Goal: Task Accomplishment & Management: Manage account settings

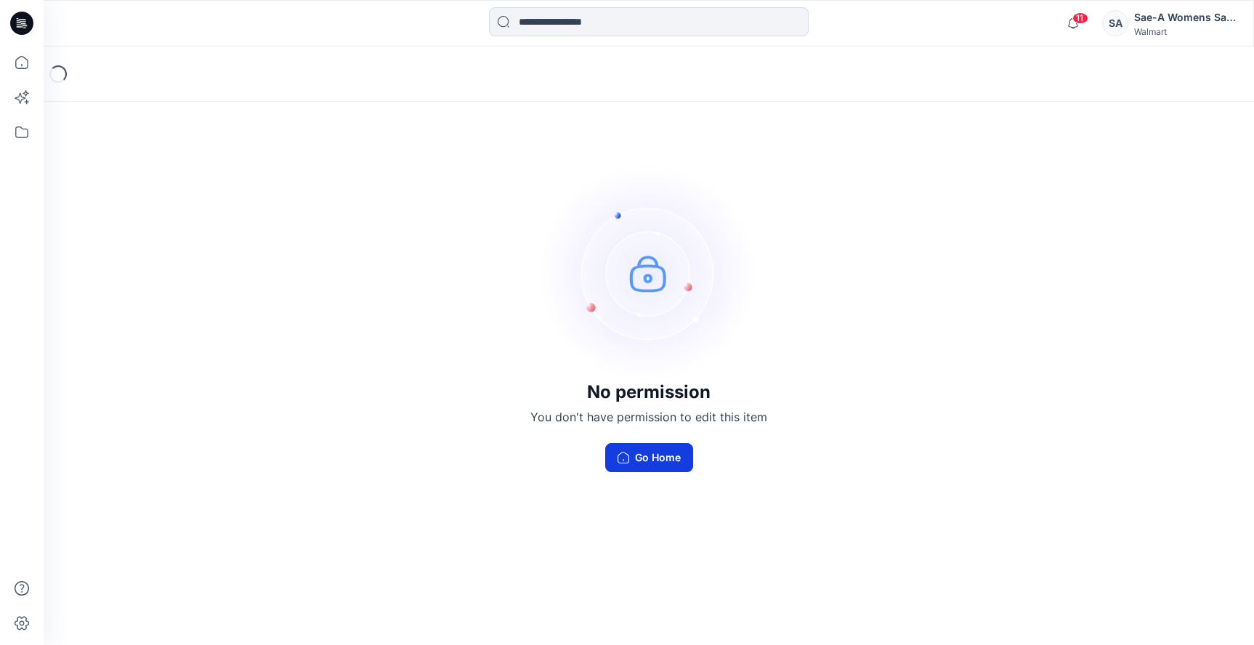
click at [628, 455] on icon "button" at bounding box center [624, 458] width 12 height 12
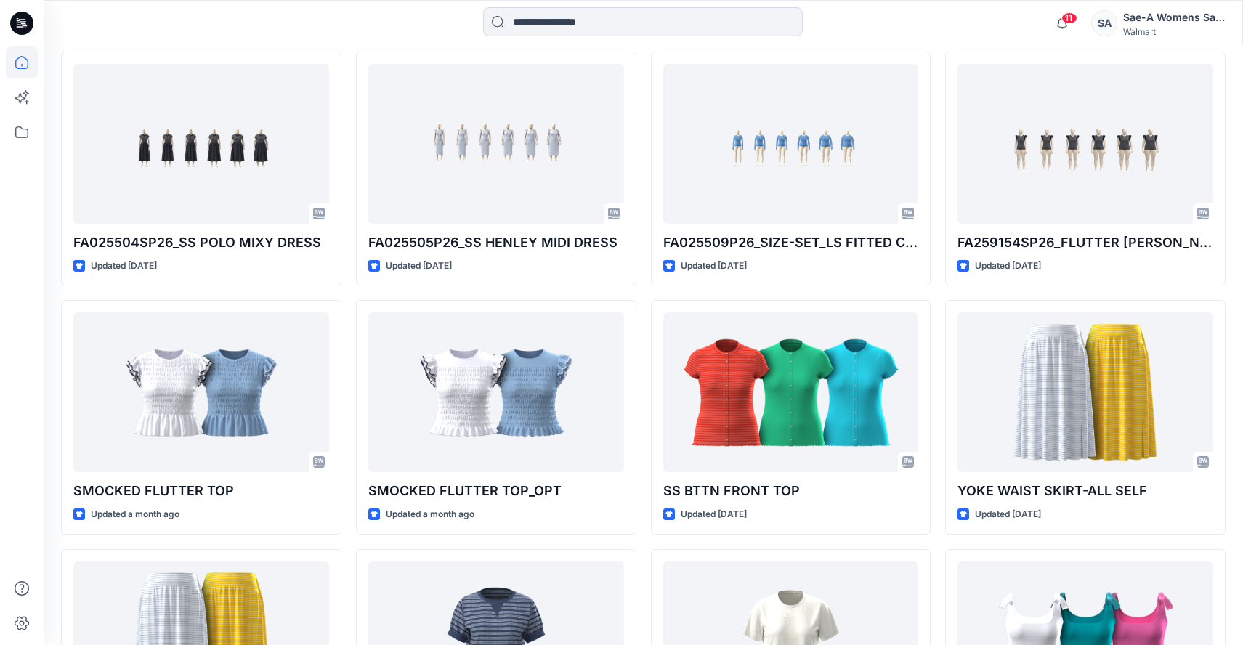
scroll to position [436, 0]
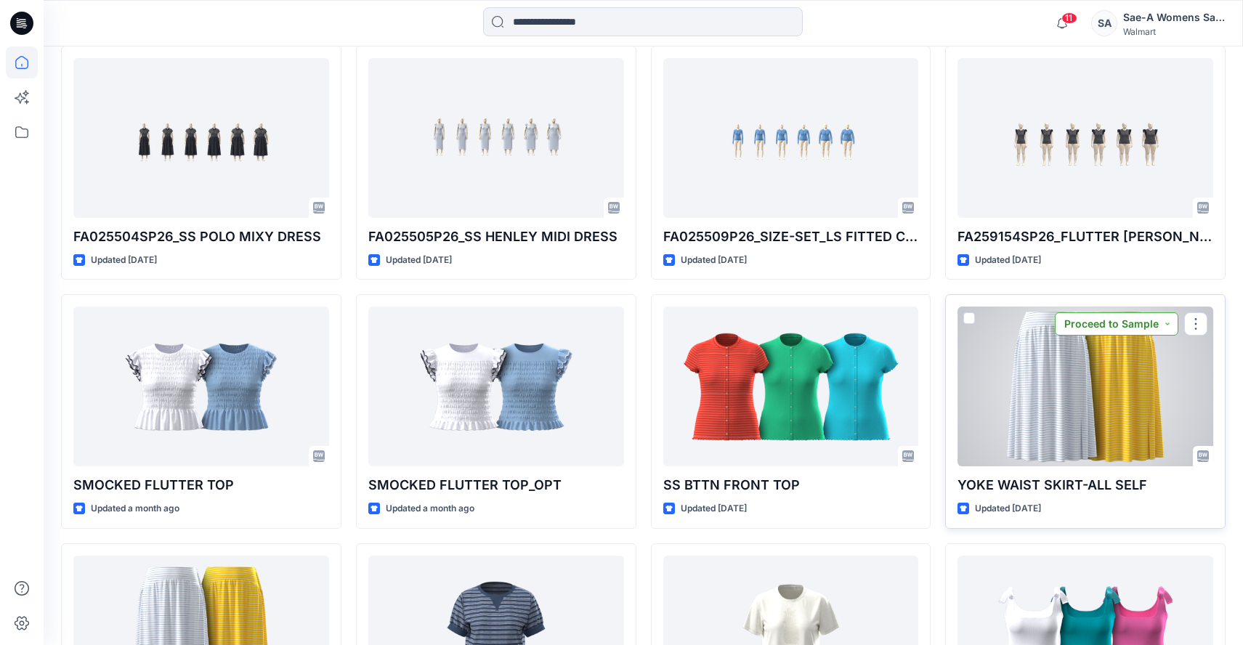
click at [1171, 326] on button "Proceed to Sample" at bounding box center [1117, 323] width 124 height 23
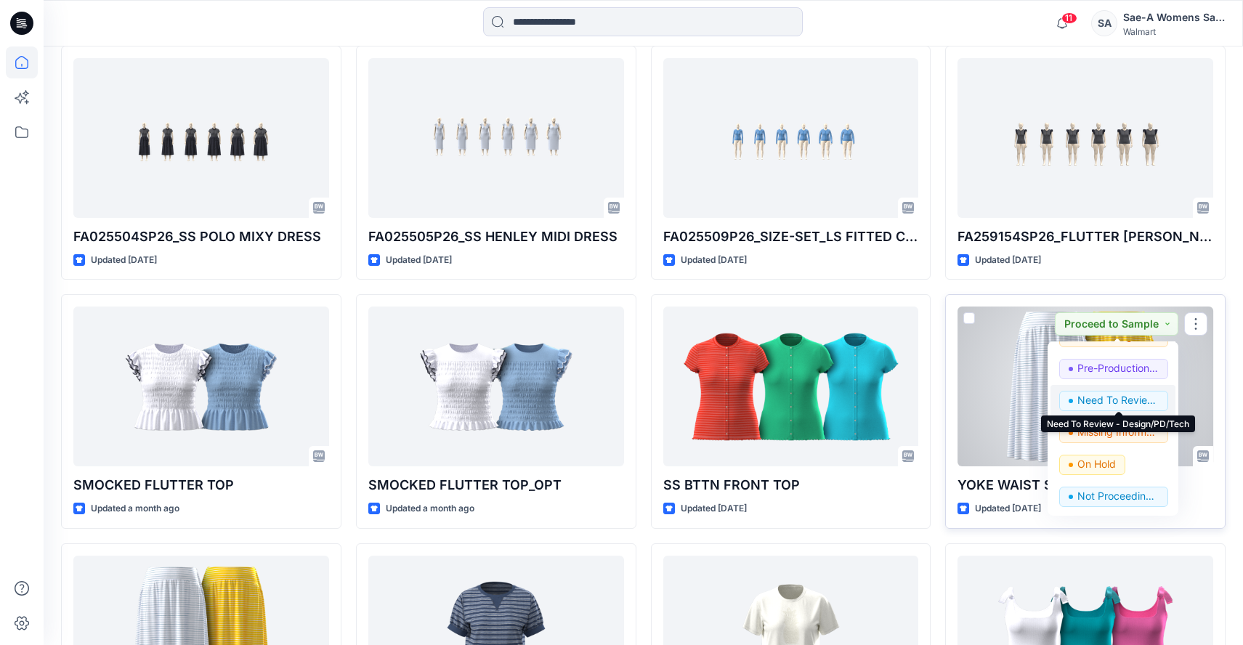
scroll to position [509, 0]
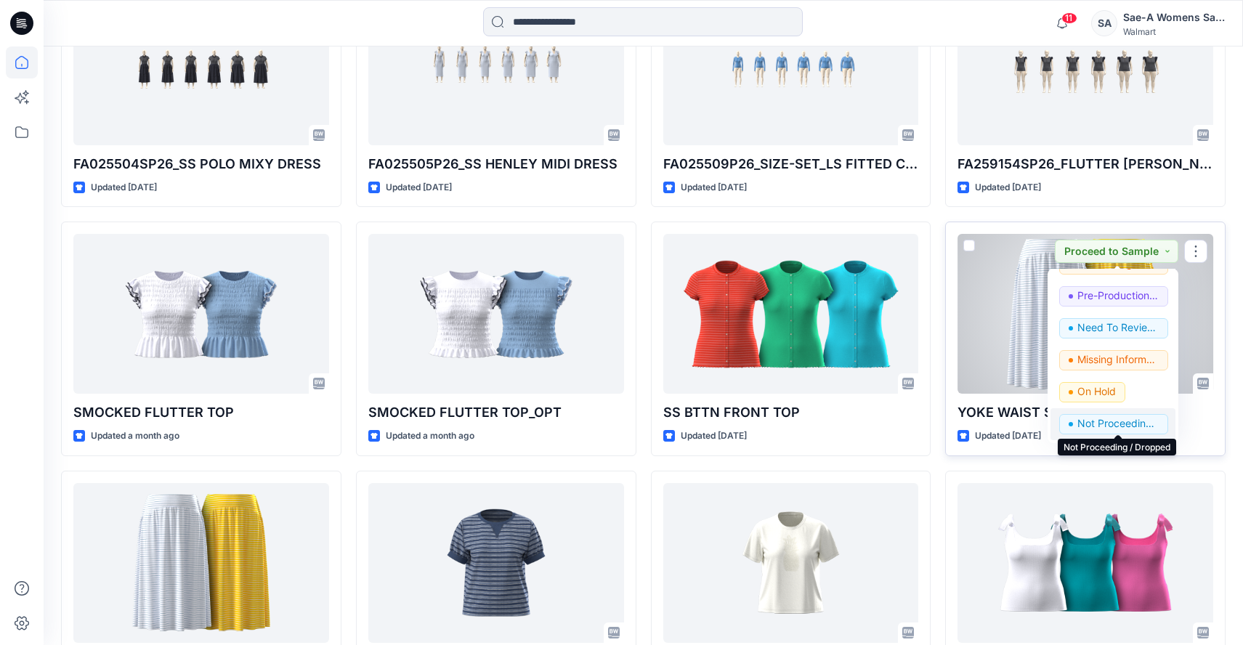
click at [1114, 427] on p "Not Proceeding / Dropped" at bounding box center [1118, 423] width 81 height 19
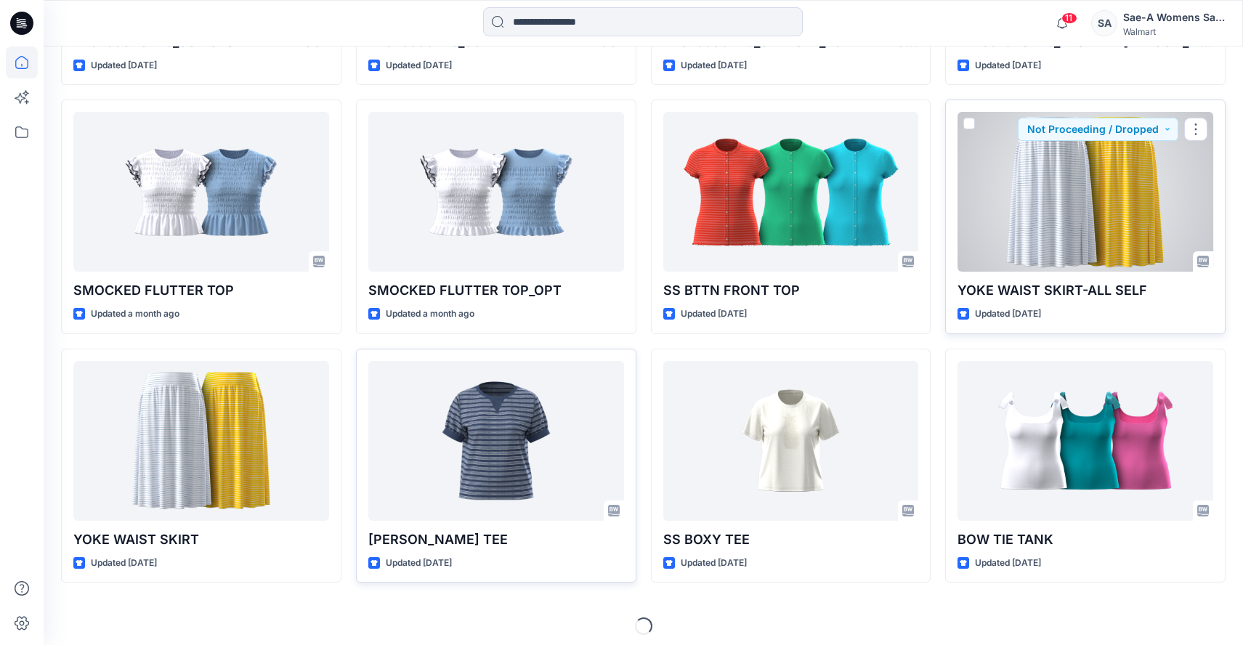
scroll to position [638, 0]
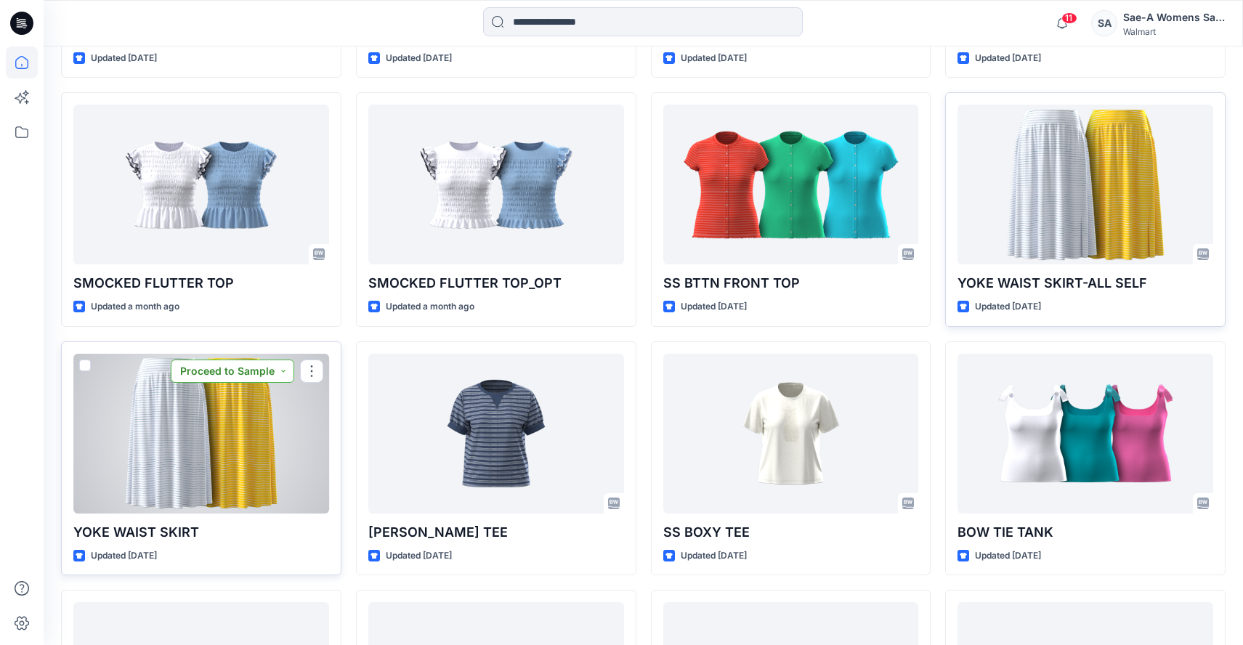
click at [286, 374] on button "Proceed to Sample" at bounding box center [233, 371] width 124 height 23
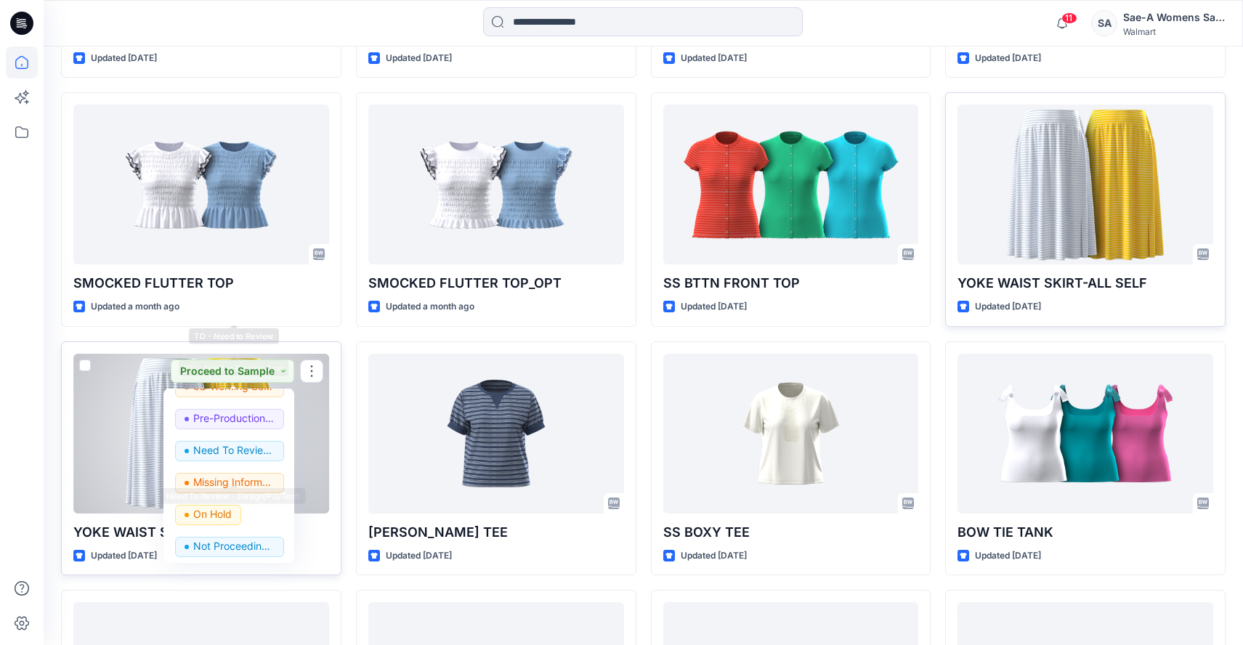
scroll to position [183, 0]
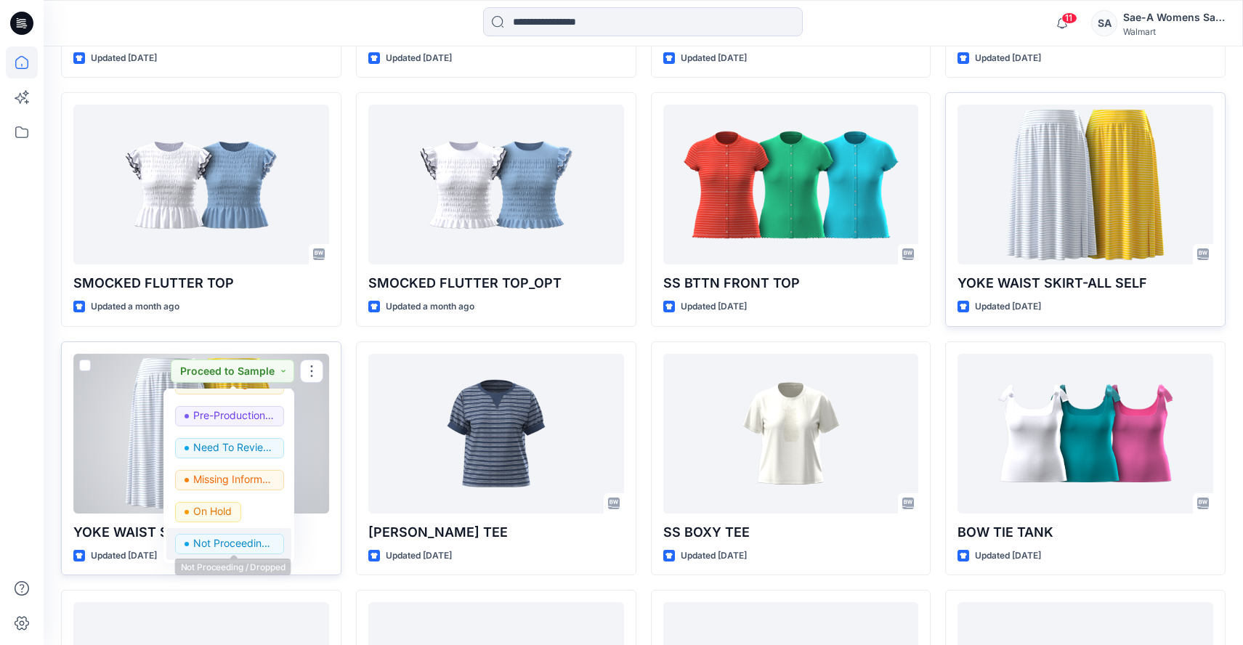
click at [229, 546] on p "Not Proceeding / Dropped" at bounding box center [233, 543] width 81 height 19
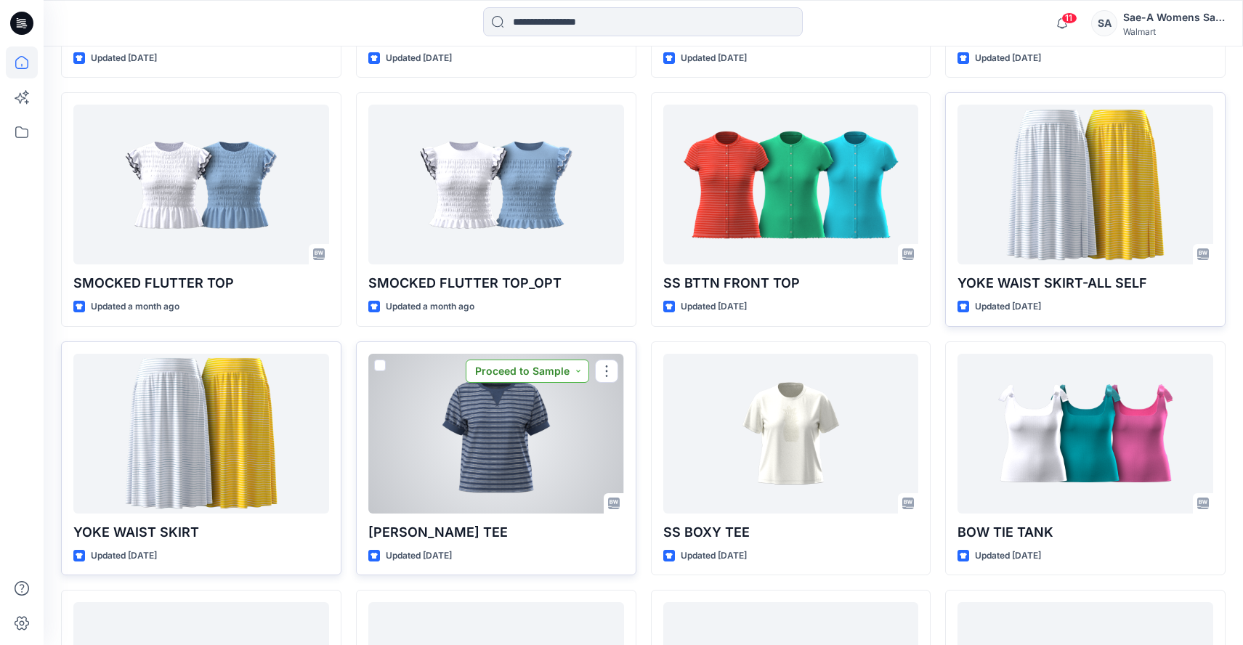
click at [581, 372] on button "Proceed to Sample" at bounding box center [528, 371] width 124 height 23
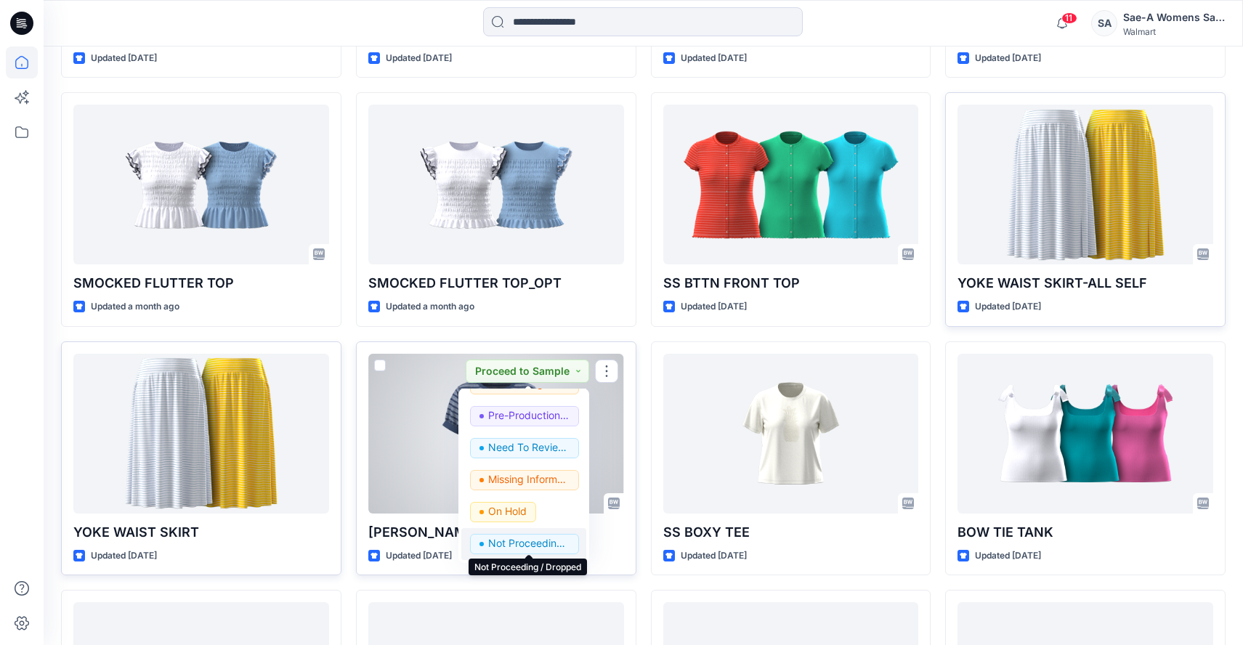
click at [509, 544] on p "Not Proceeding / Dropped" at bounding box center [528, 543] width 81 height 19
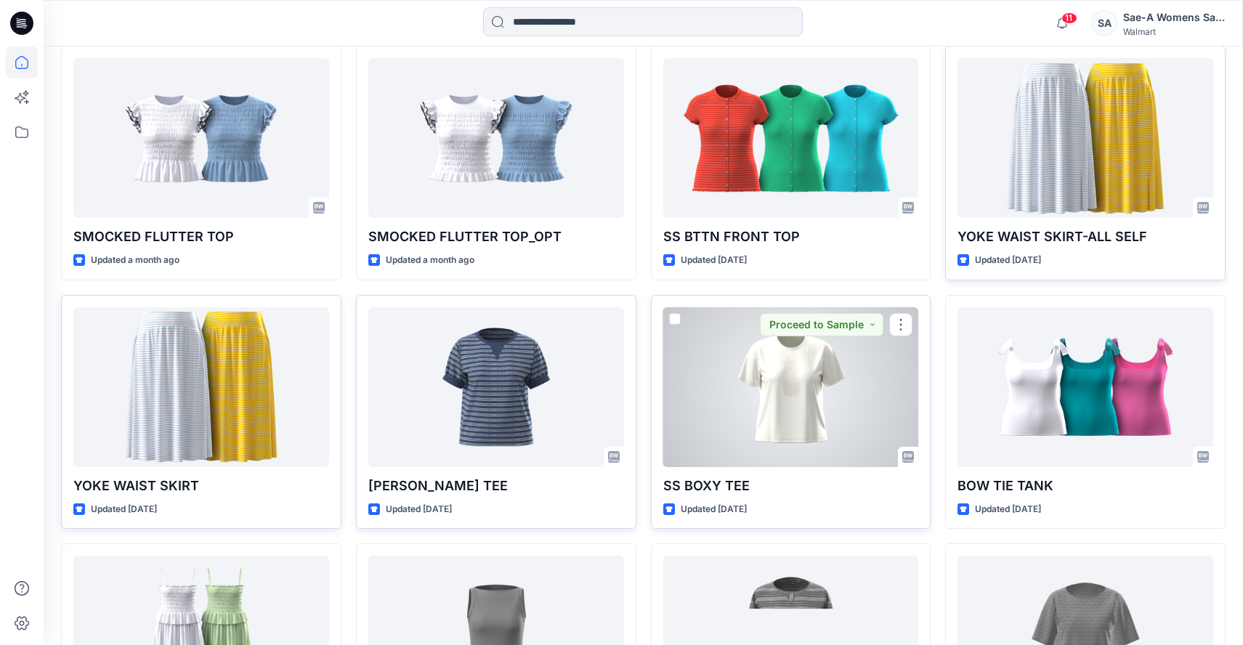
scroll to position [711, 0]
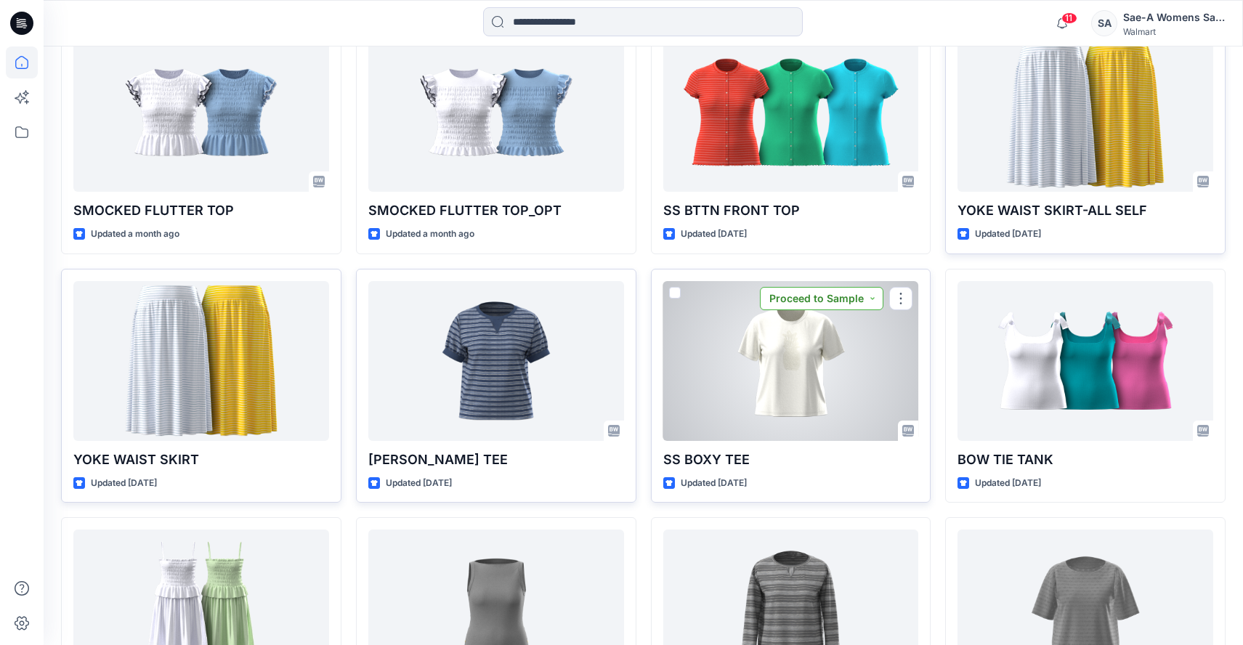
click at [873, 298] on button "Proceed to Sample" at bounding box center [822, 298] width 124 height 23
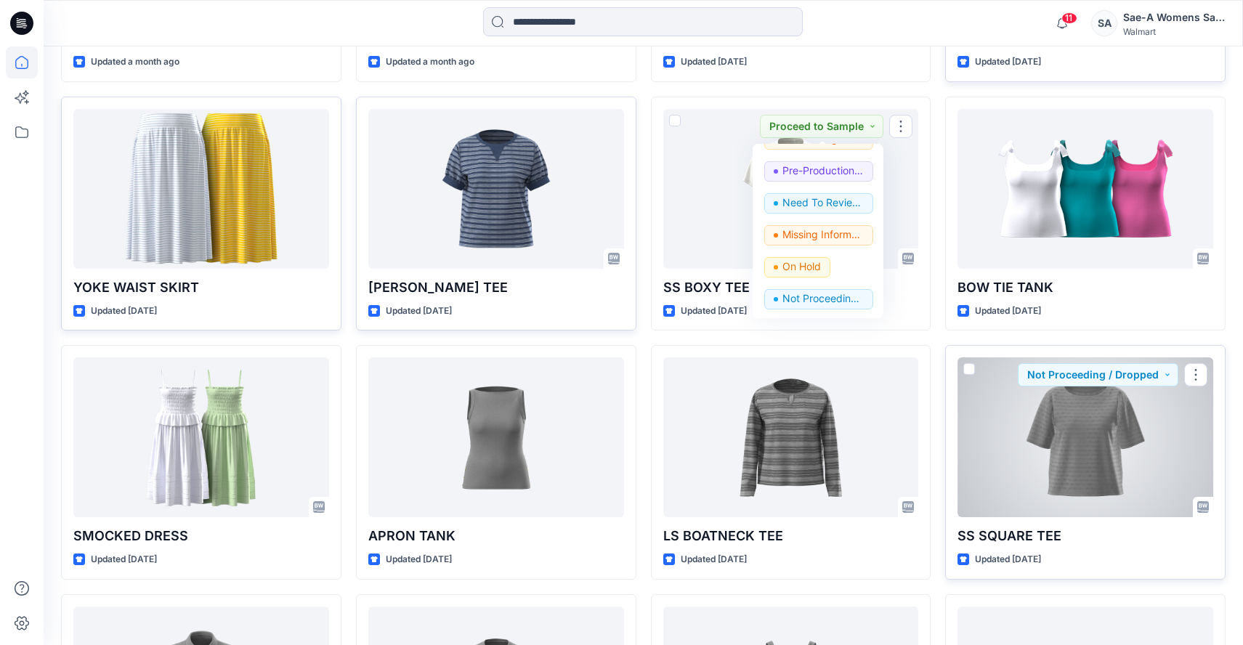
scroll to position [881, 0]
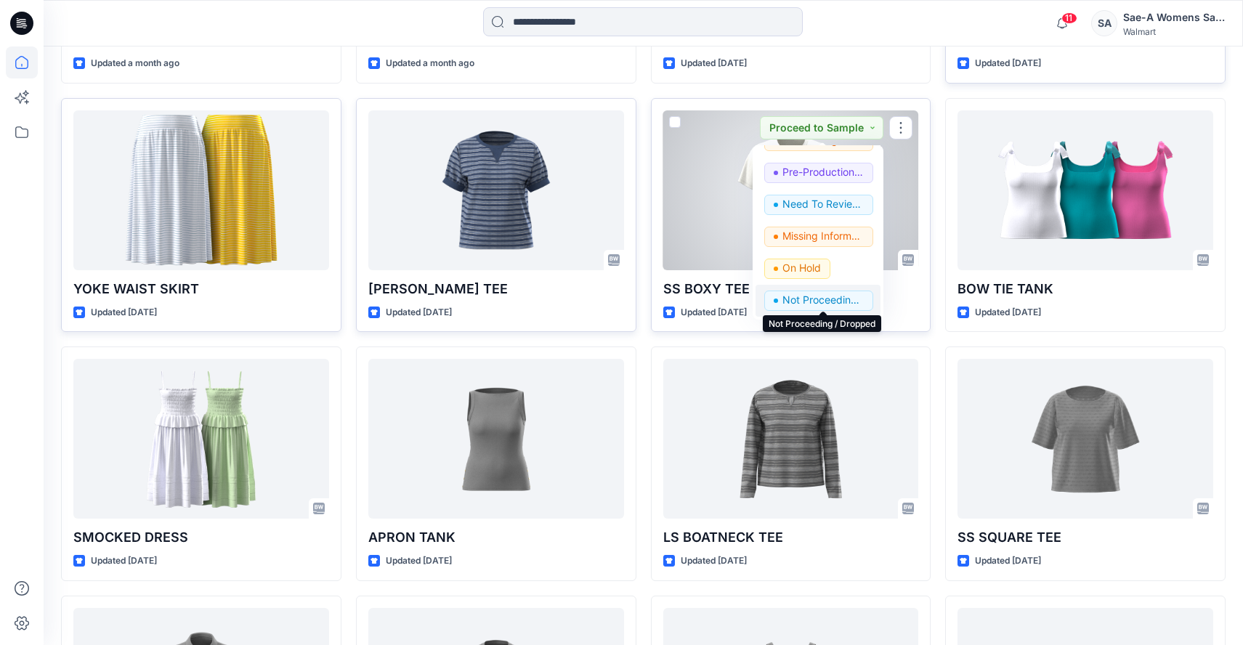
click at [828, 302] on p "Not Proceeding / Dropped" at bounding box center [823, 300] width 81 height 19
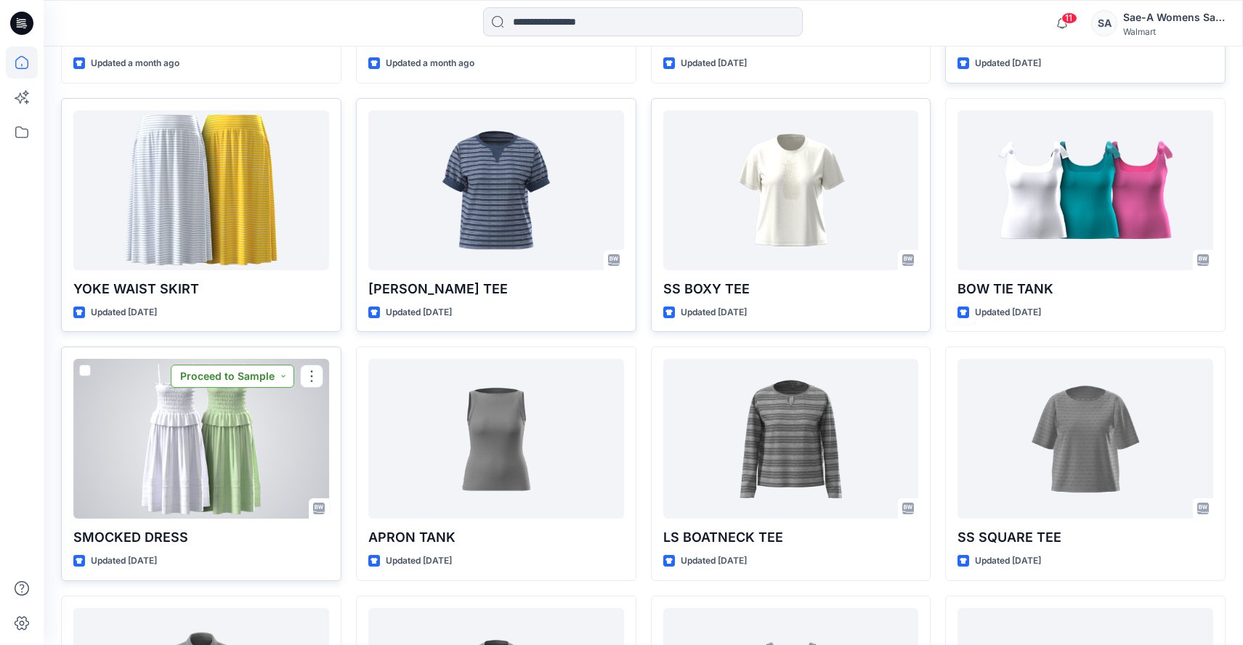
click at [283, 378] on button "Proceed to Sample" at bounding box center [233, 376] width 124 height 23
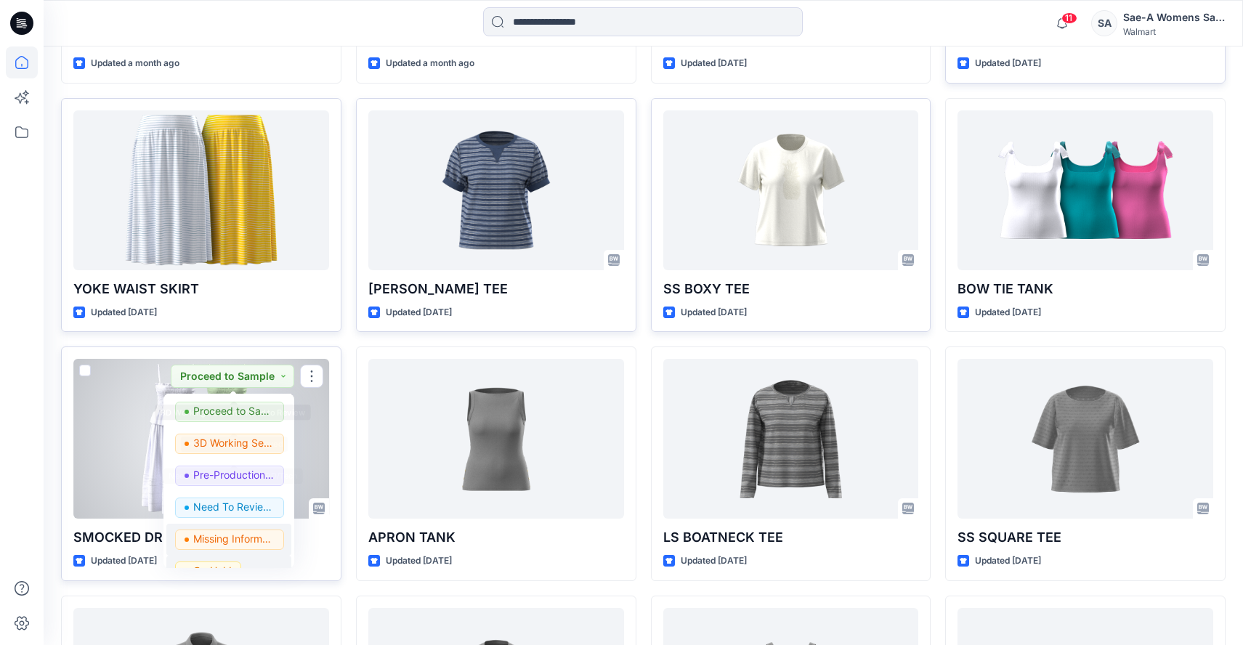
scroll to position [183, 0]
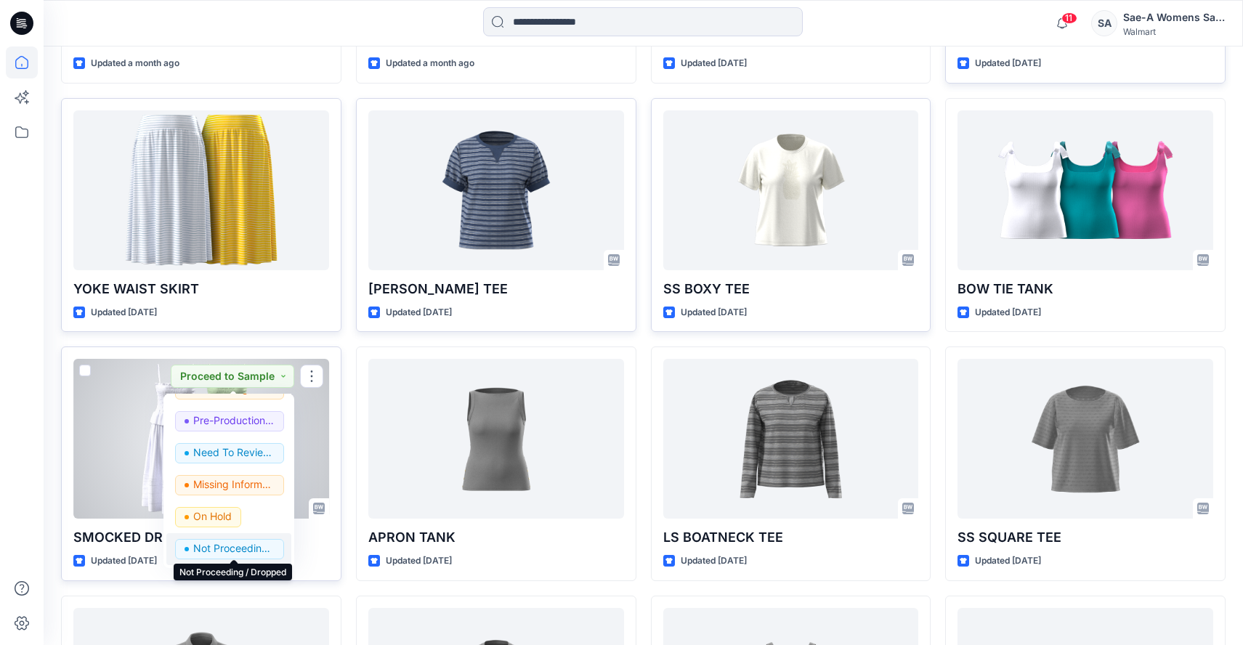
click at [214, 546] on p "Not Proceeding / Dropped" at bounding box center [233, 548] width 81 height 19
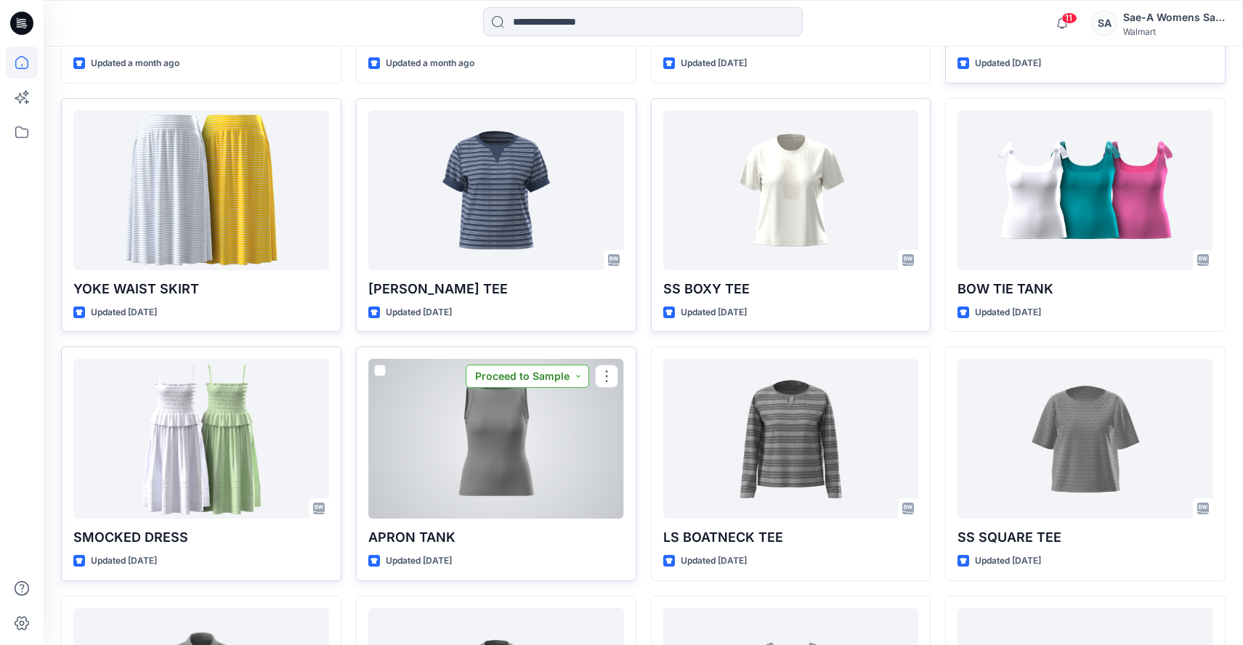
click at [580, 376] on button "Proceed to Sample" at bounding box center [528, 376] width 124 height 23
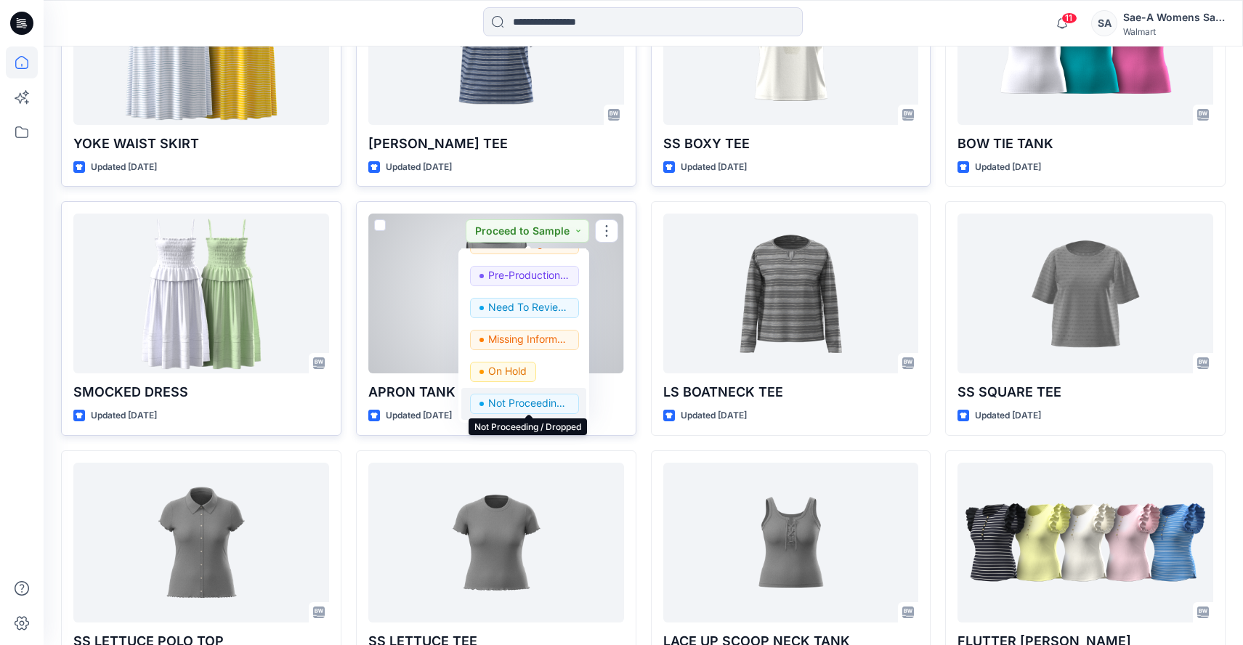
click at [512, 400] on p "Not Proceeding / Dropped" at bounding box center [528, 403] width 81 height 19
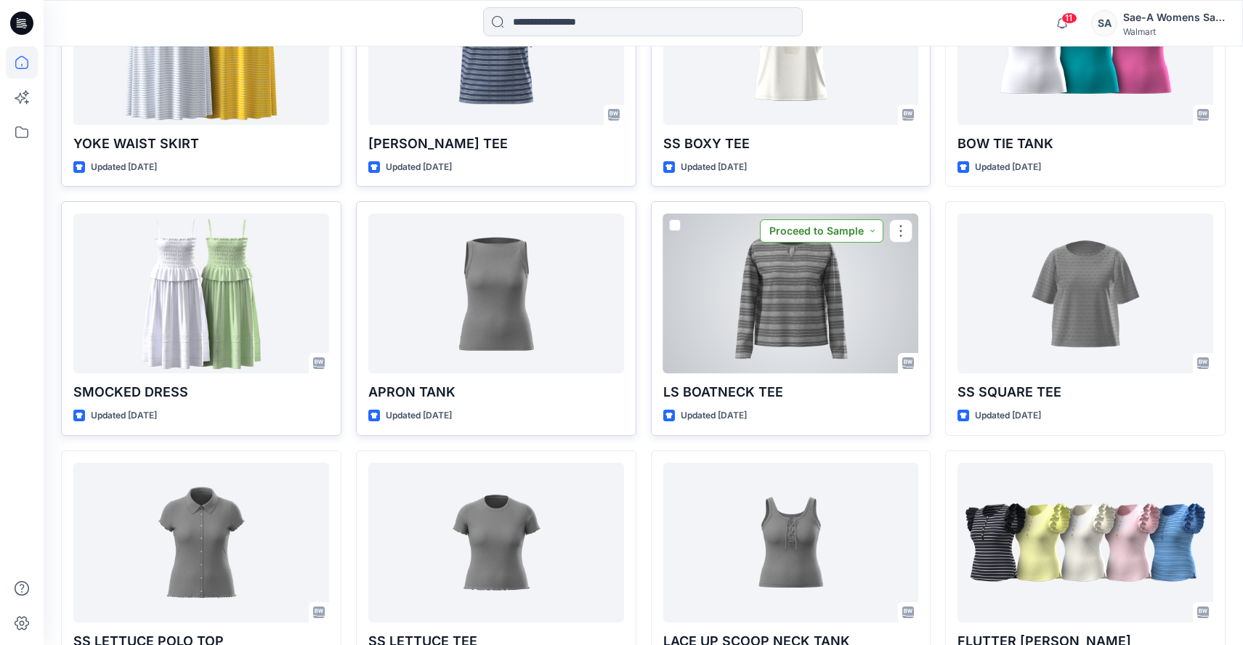
click at [873, 232] on button "Proceed to Sample" at bounding box center [822, 230] width 124 height 23
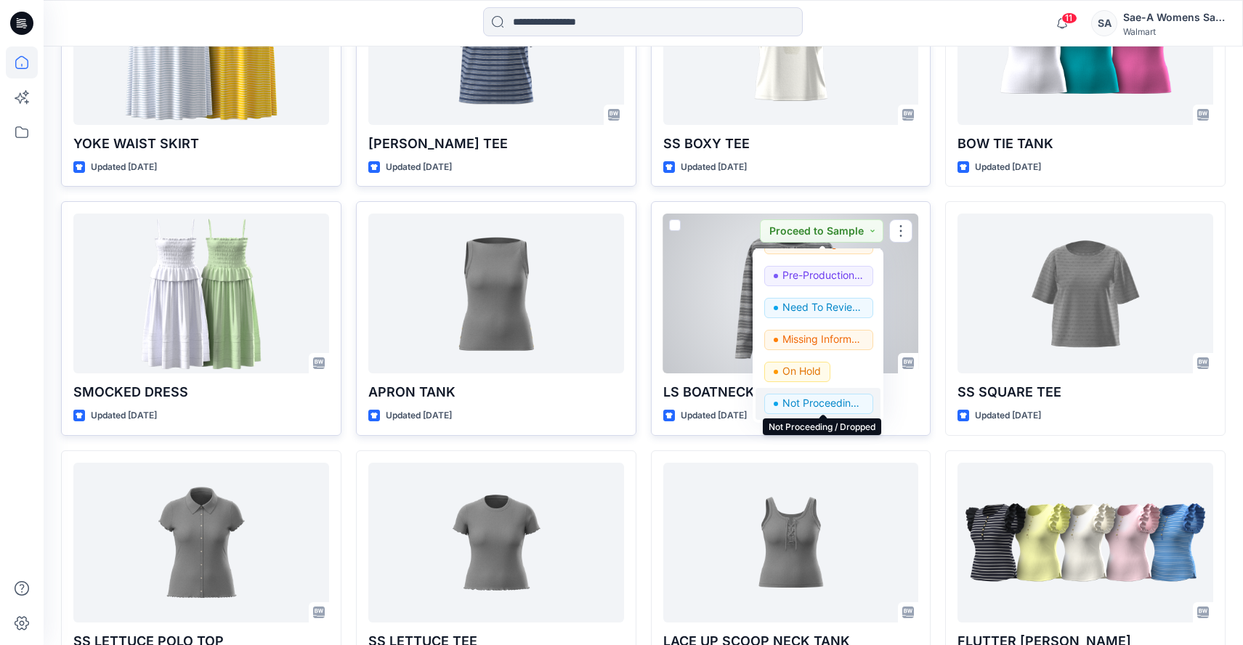
click at [800, 400] on p "Not Proceeding / Dropped" at bounding box center [823, 403] width 81 height 19
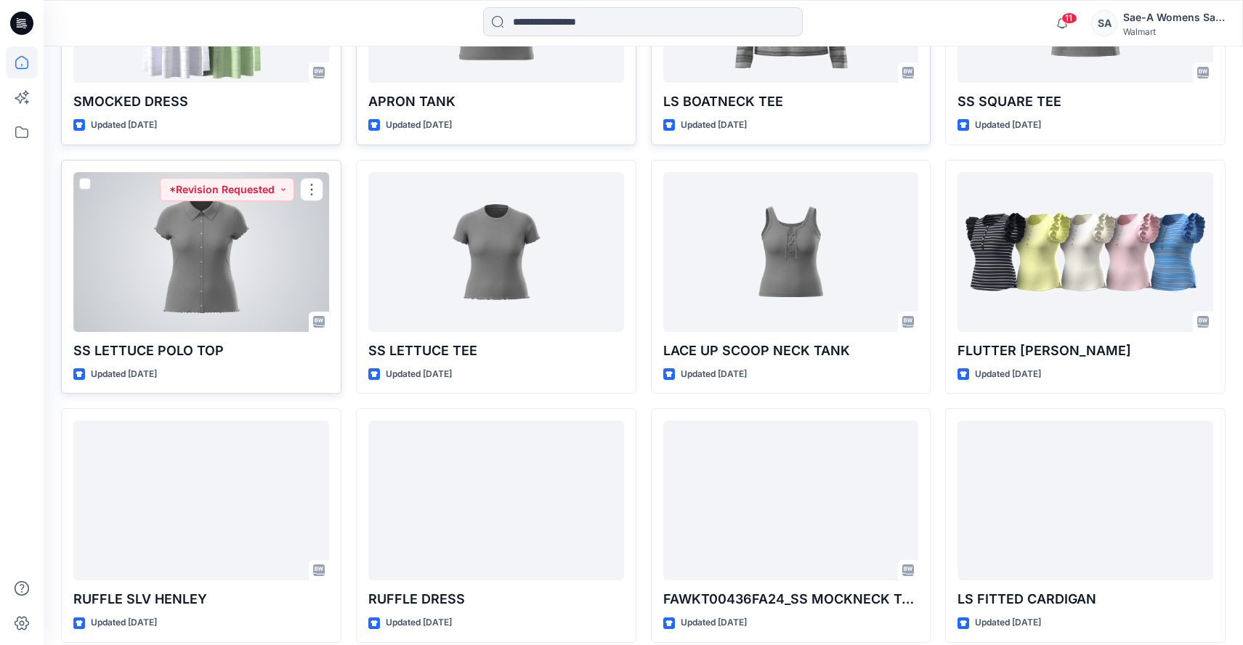
scroll to position [1172, 0]
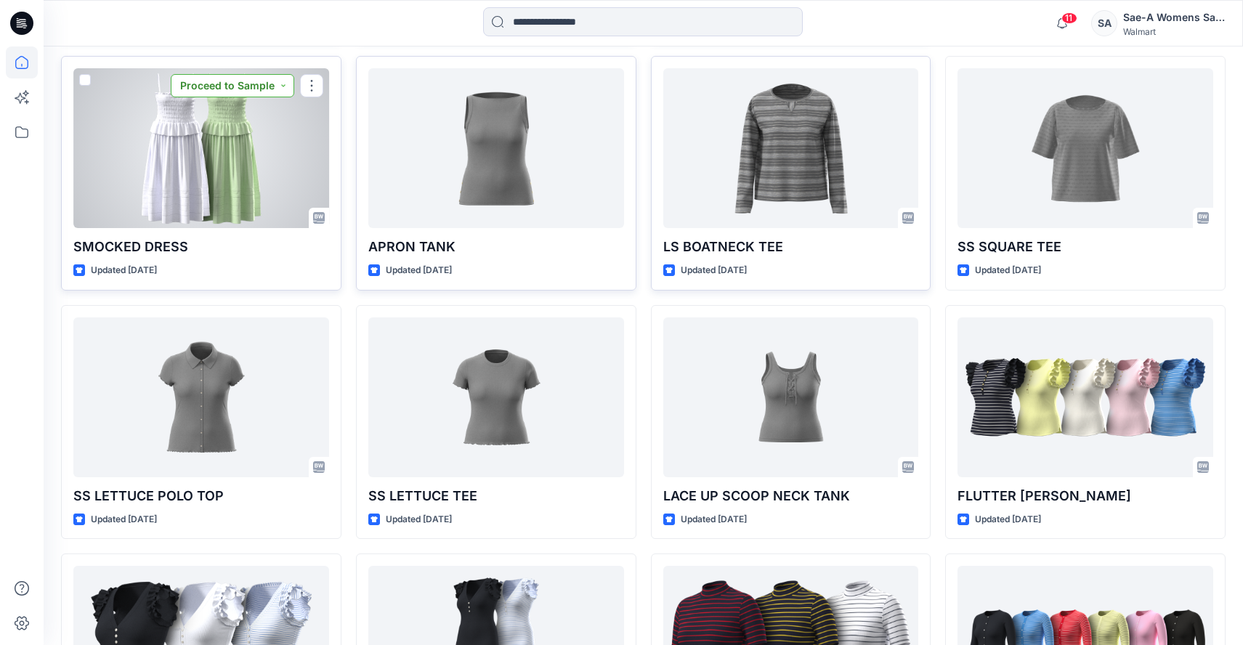
click at [285, 83] on button "Proceed to Sample" at bounding box center [233, 85] width 124 height 23
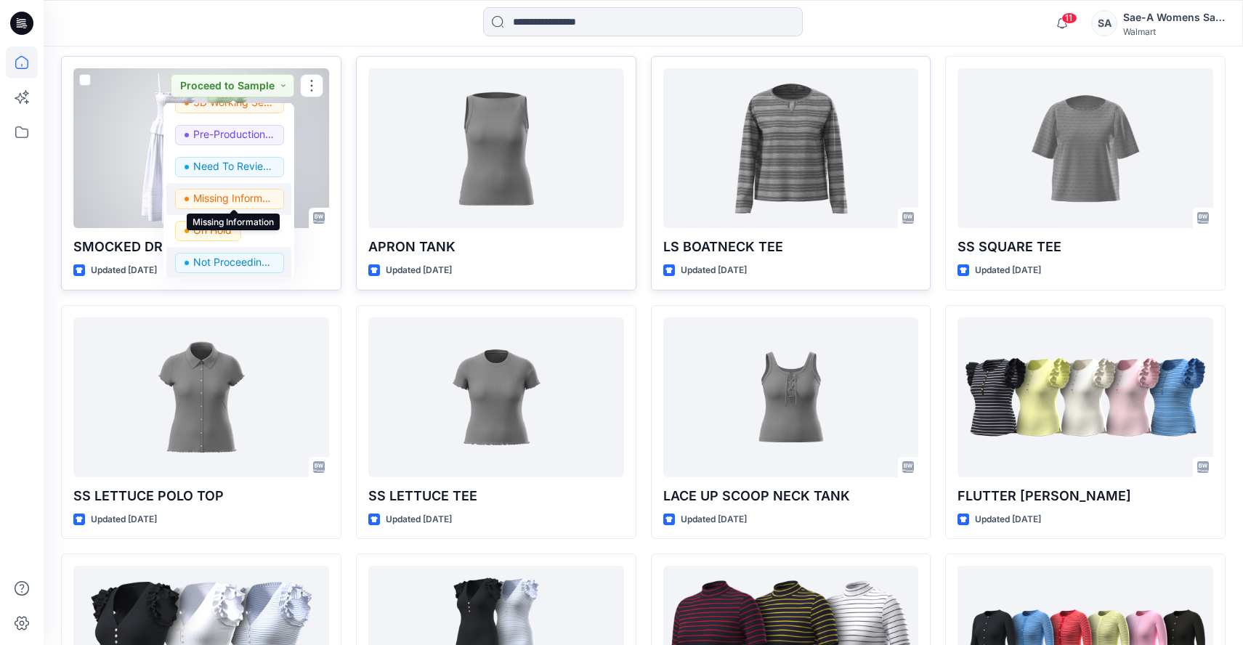
scroll to position [183, 0]
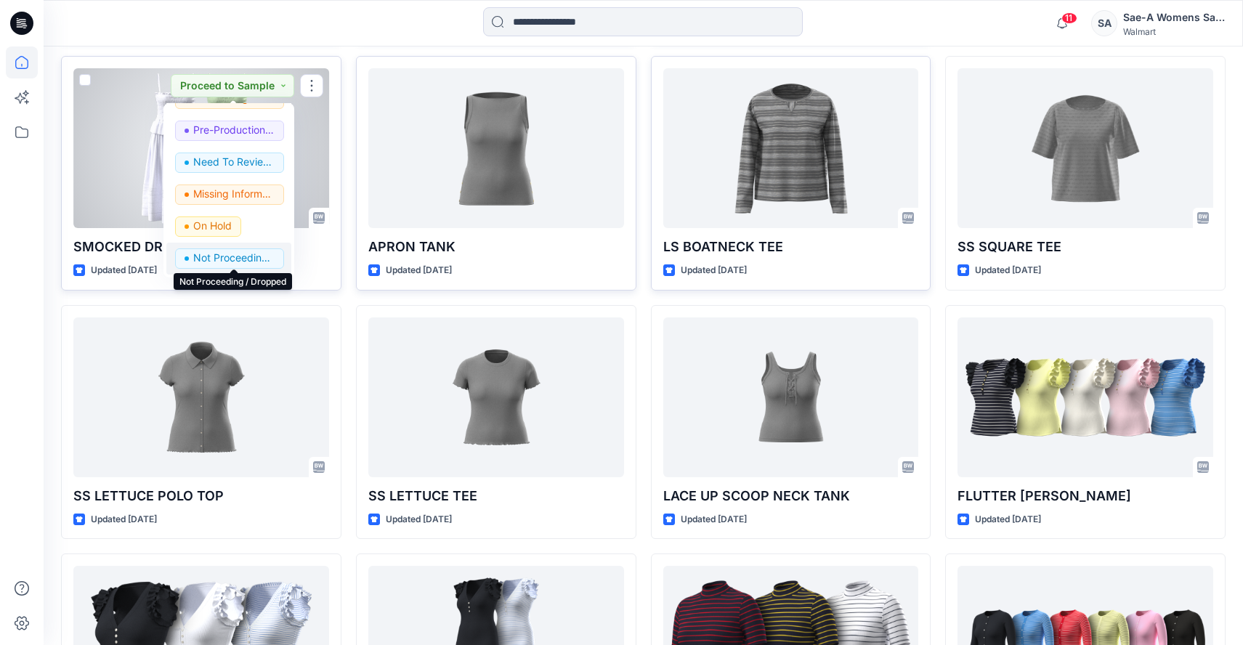
click at [217, 257] on p "Not Proceeding / Dropped" at bounding box center [233, 258] width 81 height 19
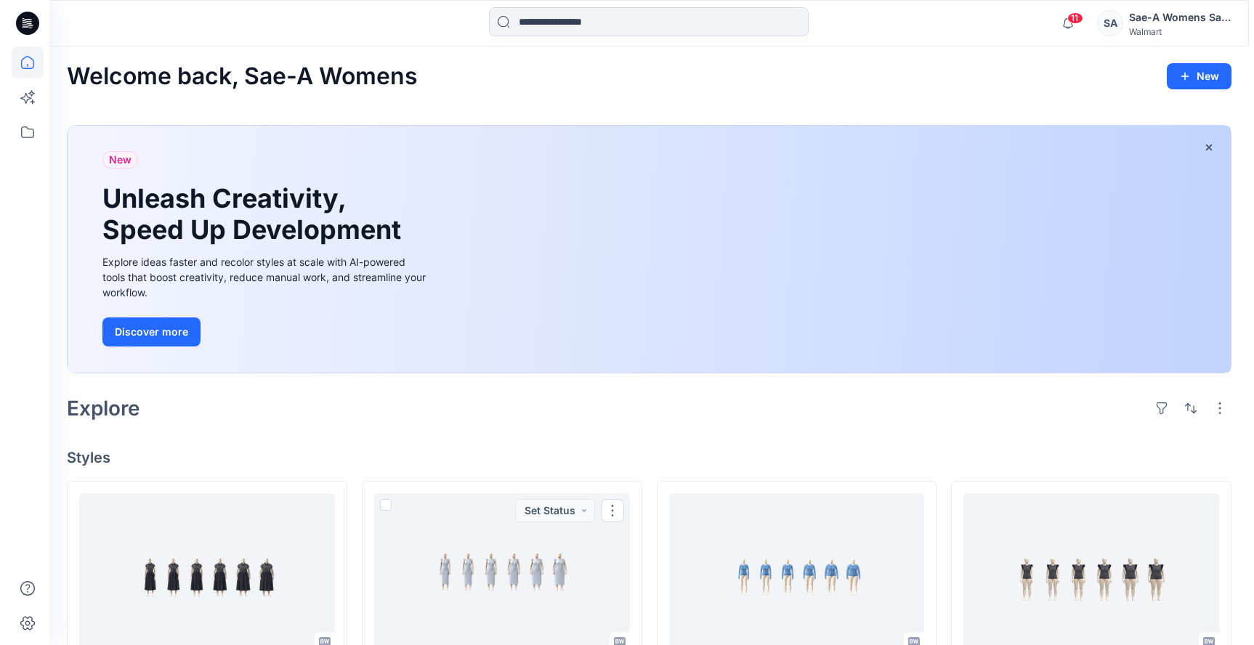
scroll to position [0, 0]
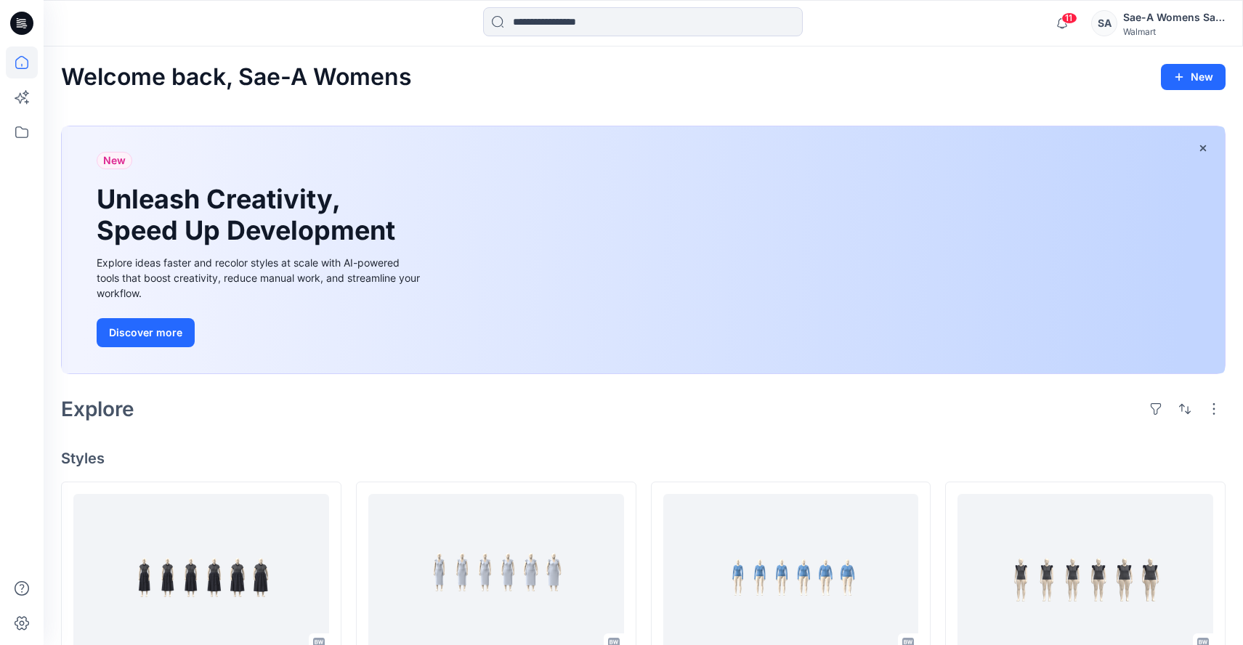
click at [1144, 25] on div "Sae-A Womens Sales Team" at bounding box center [1174, 17] width 102 height 17
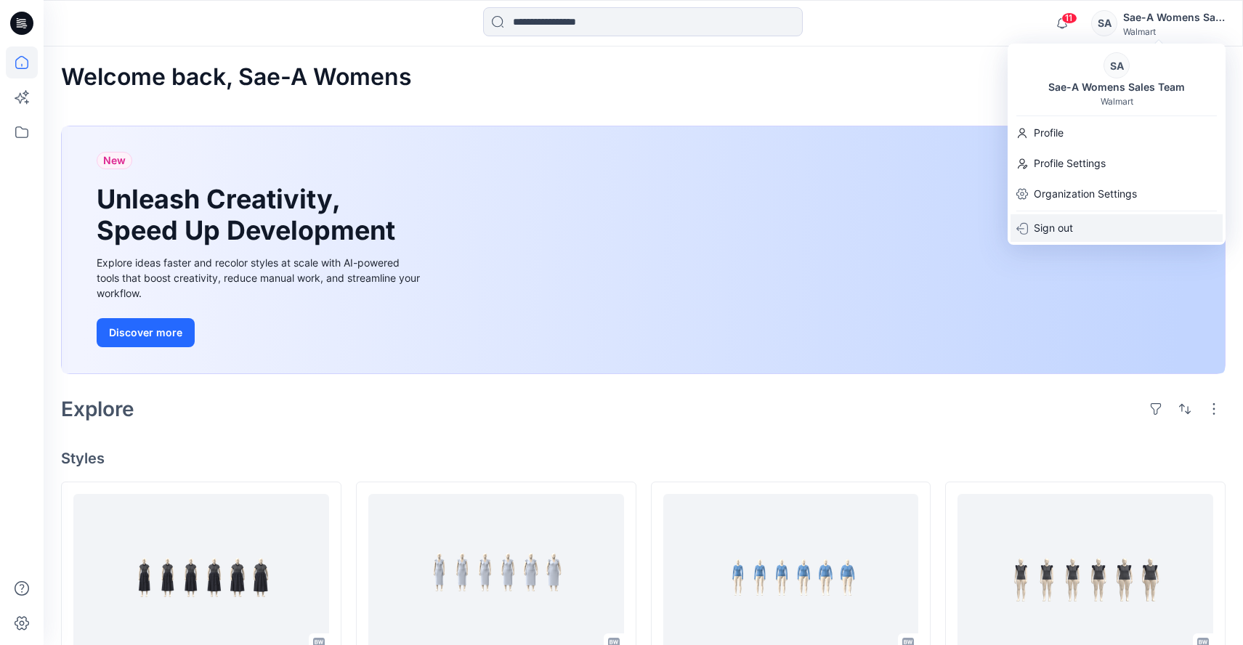
click at [1083, 226] on div "Sign out" at bounding box center [1117, 228] width 212 height 28
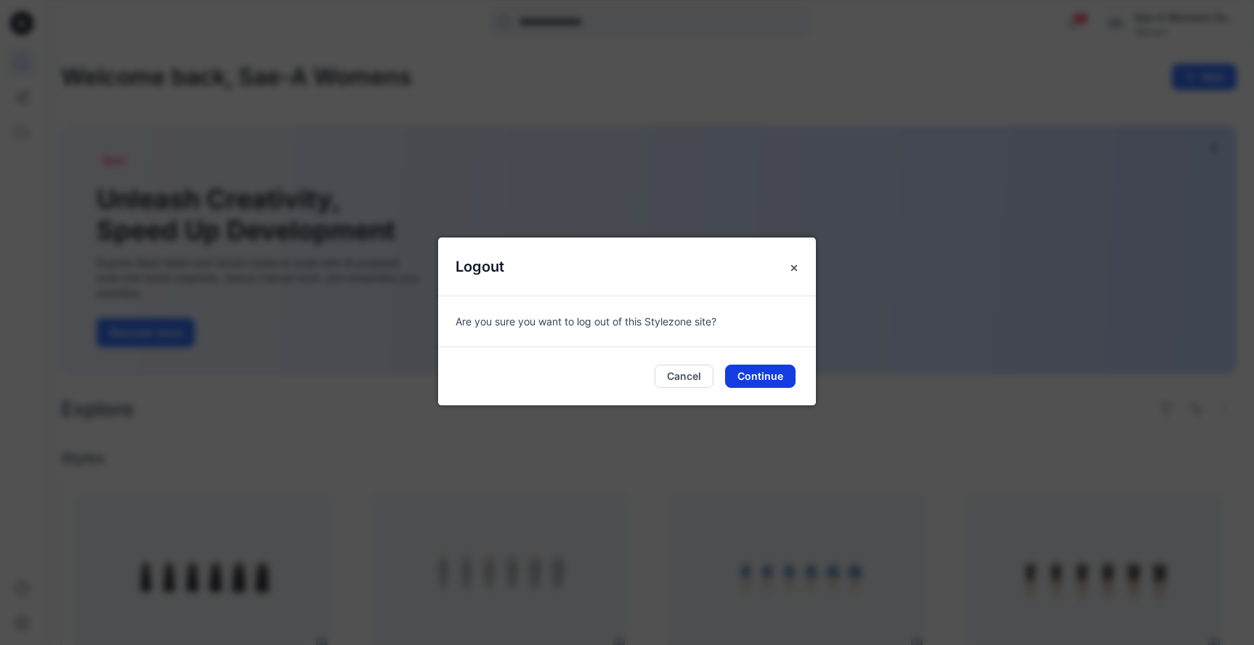
click at [754, 379] on button "Continue" at bounding box center [760, 376] width 70 height 23
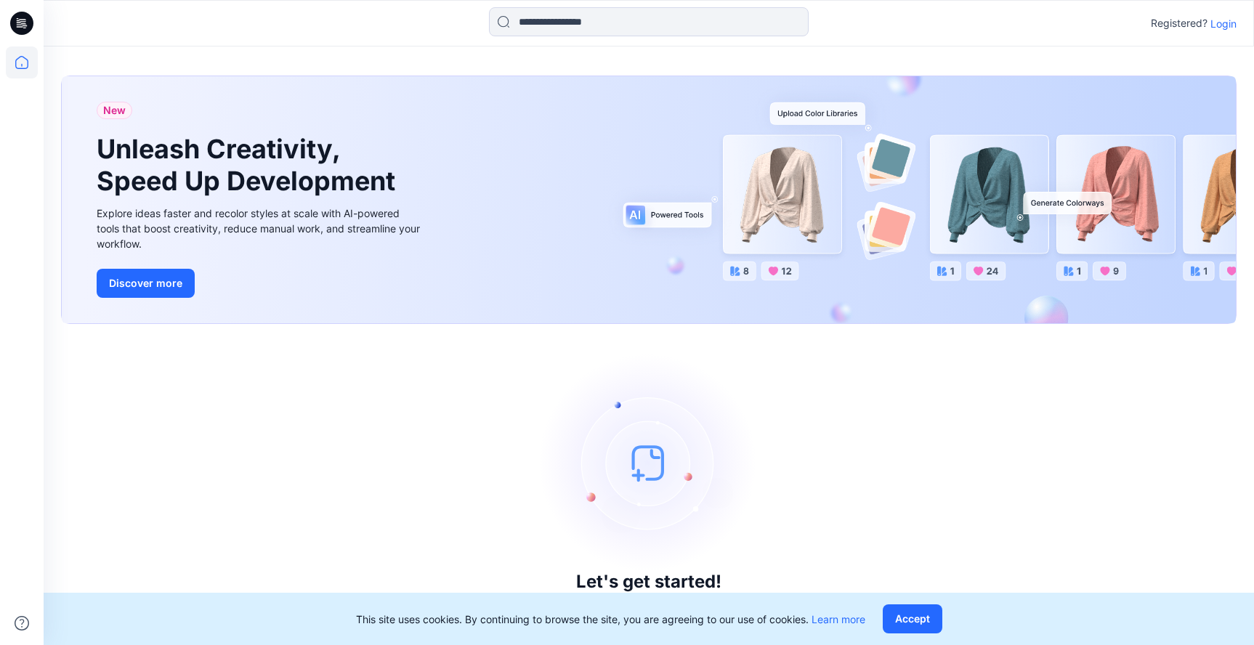
click at [1218, 26] on p "Login" at bounding box center [1224, 23] width 26 height 15
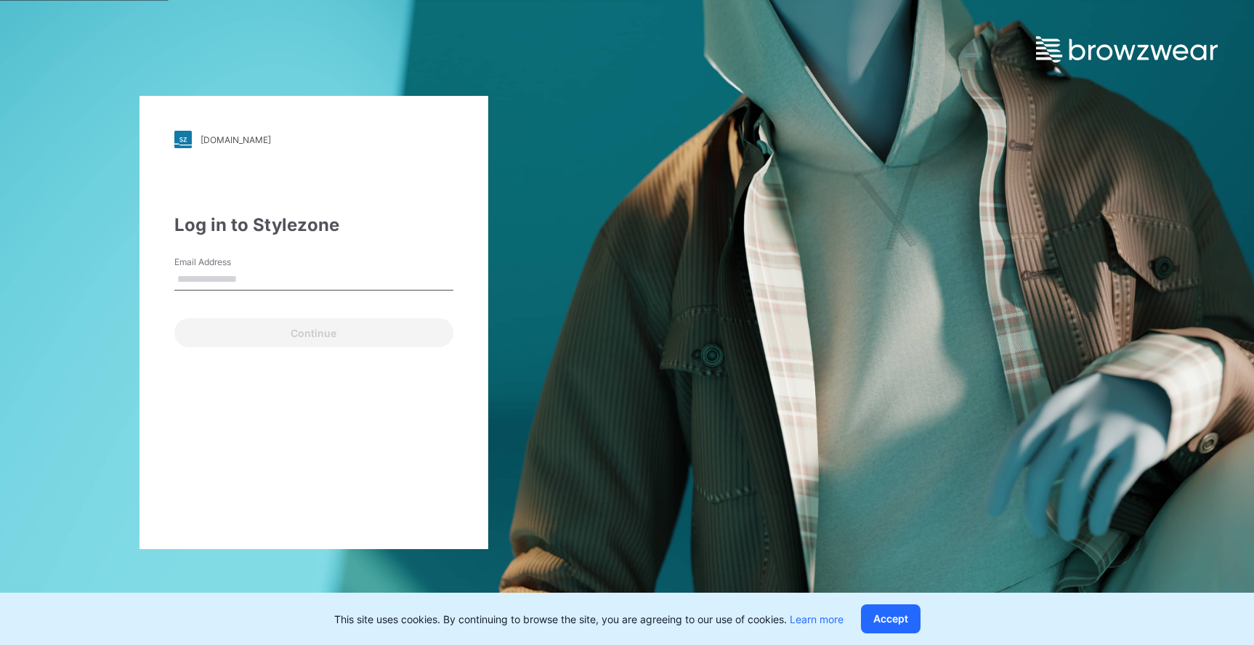
type input "**********"
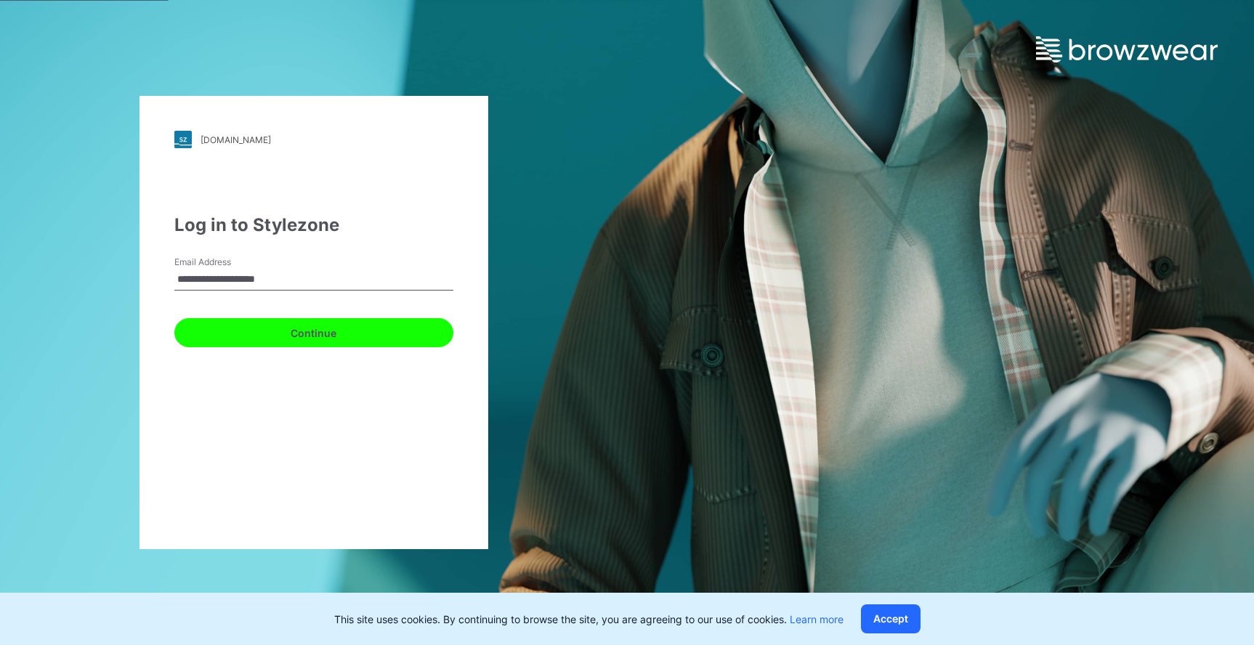
click at [329, 334] on button "Continue" at bounding box center [313, 332] width 279 height 29
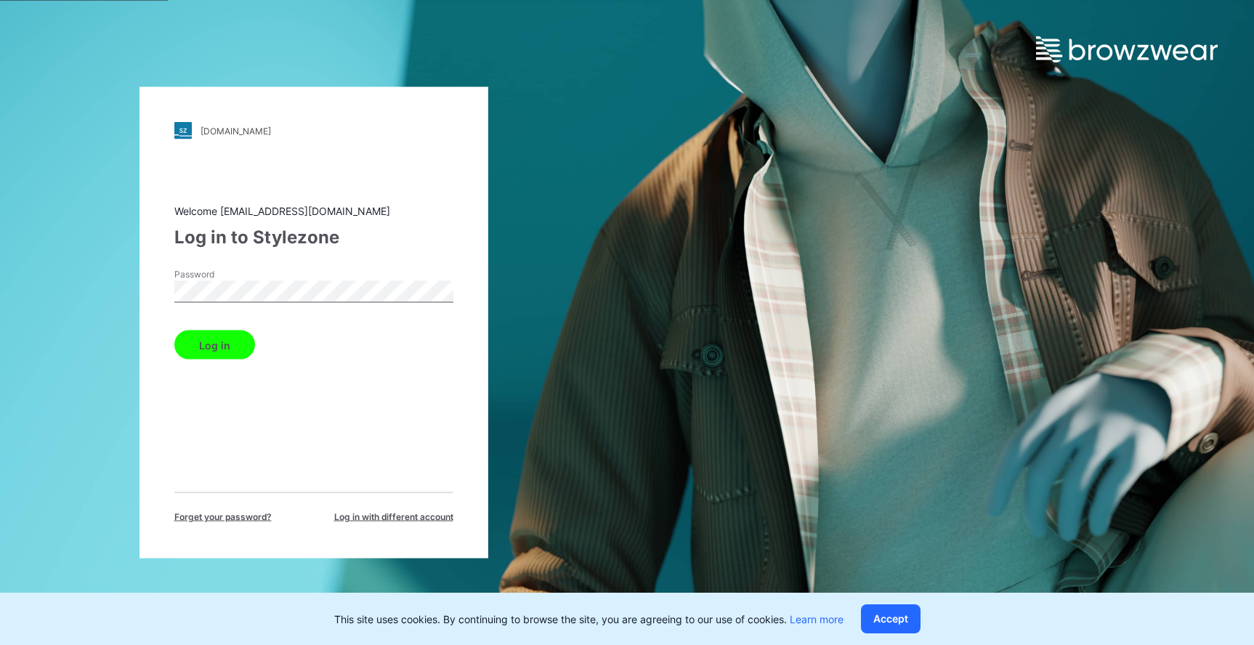
click at [228, 352] on button "Log in" at bounding box center [214, 345] width 81 height 29
